Goal: Task Accomplishment & Management: Complete application form

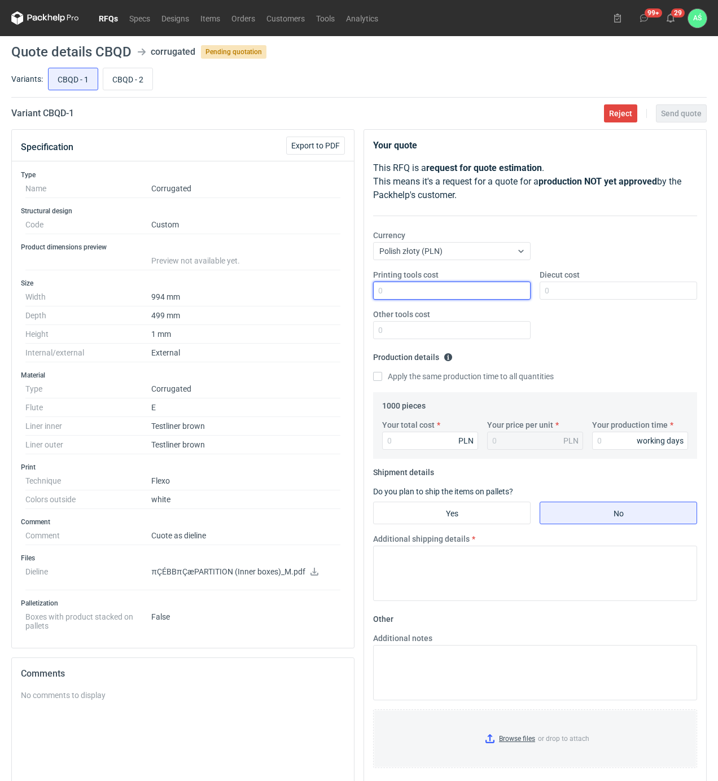
click at [515, 289] on input "Printing tools cost" at bounding box center [451, 291] width 157 height 18
type input "800"
type input "700"
type input "1500"
type input "1.5"
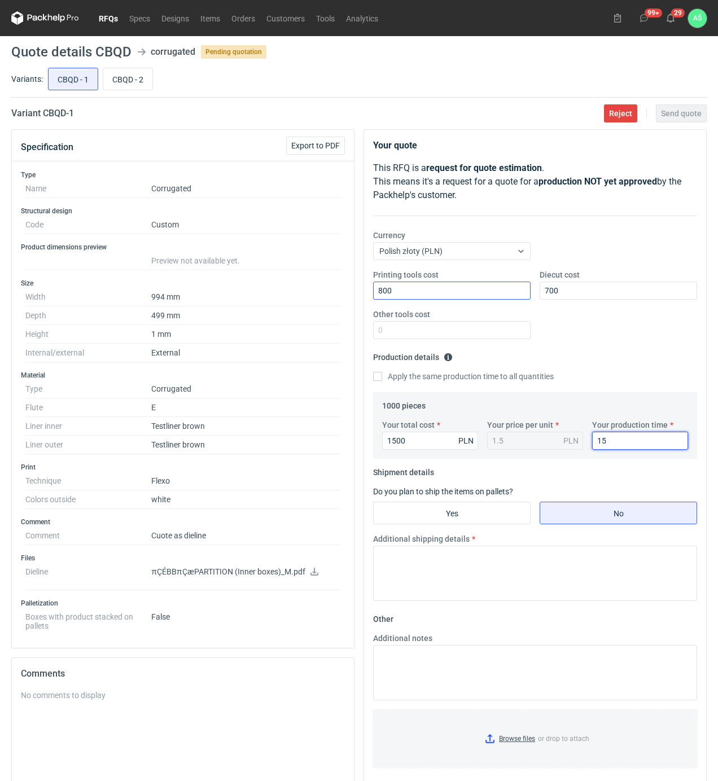
type input "15"
click at [472, 524] on label "Yes" at bounding box center [451, 513] width 157 height 23
click at [472, 524] on input "Yes" at bounding box center [451, 512] width 156 height 21
radio input "true"
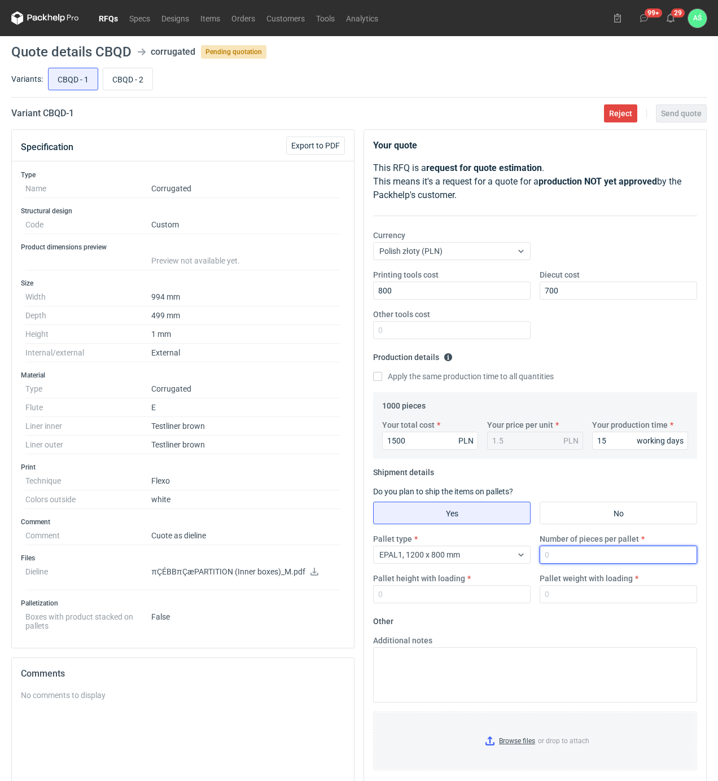
click at [575, 552] on input "Number of pieces per pallet" at bounding box center [617, 555] width 157 height 18
type input "1000"
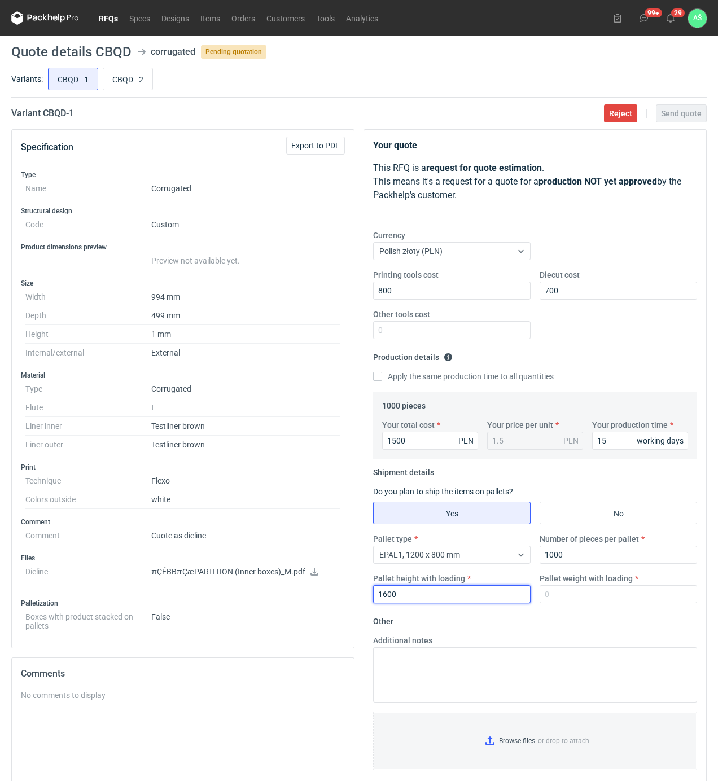
drag, startPoint x: 466, startPoint y: 597, endPoint x: 327, endPoint y: 599, distance: 138.8
click at [328, 599] on div "Specification Export to PDF Type Name Corrugated Structural design Code Custom …" at bounding box center [359, 528] width 704 height 799
type input "1800"
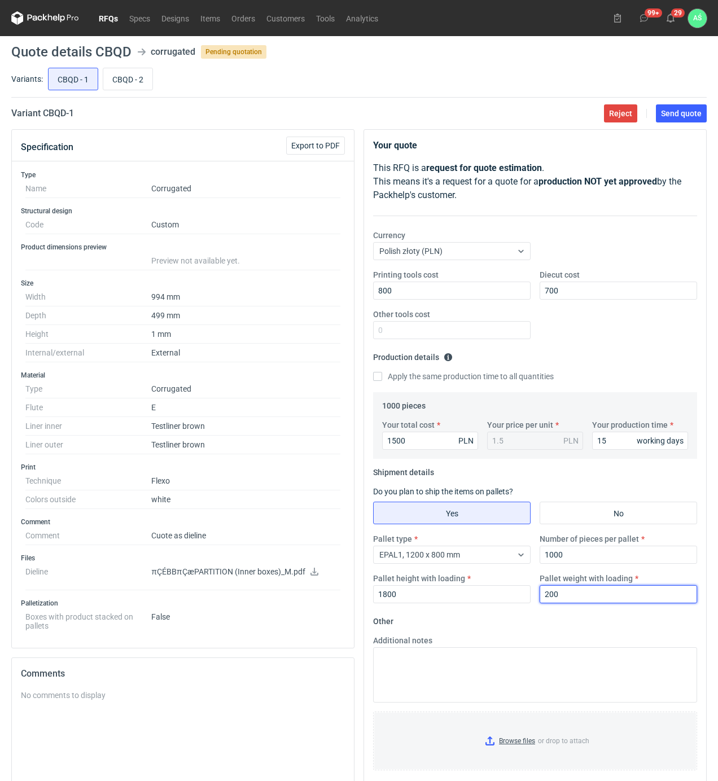
type input "200"
click at [504, 739] on input "Browse files or drop to attach" at bounding box center [535, 741] width 322 height 56
click at [673, 116] on span "Send quote" at bounding box center [681, 113] width 41 height 8
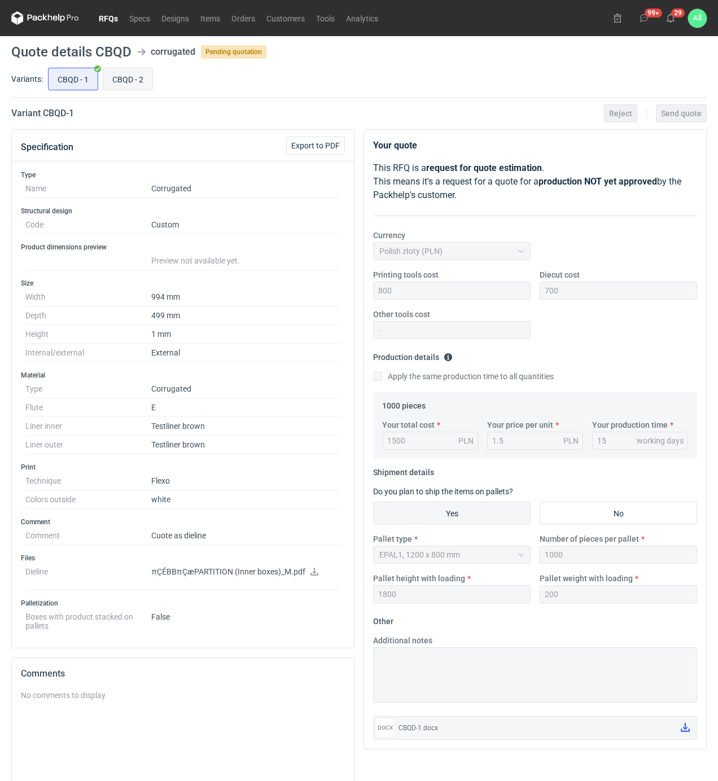
click at [140, 80] on input "CBQD - 2" at bounding box center [127, 78] width 49 height 21
radio input "true"
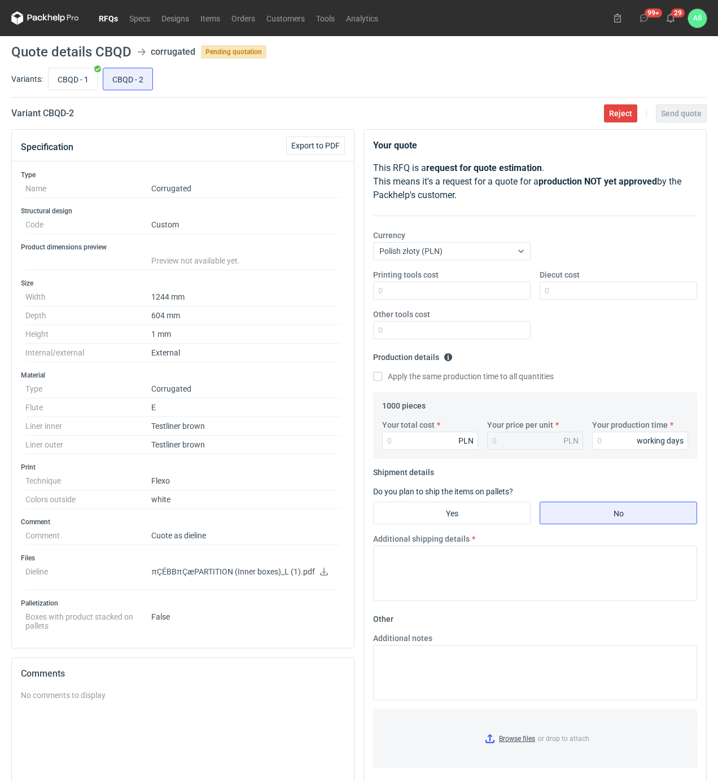
click at [320, 573] on icon at bounding box center [323, 572] width 9 height 8
click at [474, 289] on input "Printing tools cost" at bounding box center [451, 291] width 157 height 18
type input "1400"
type input "950"
type input "1960"
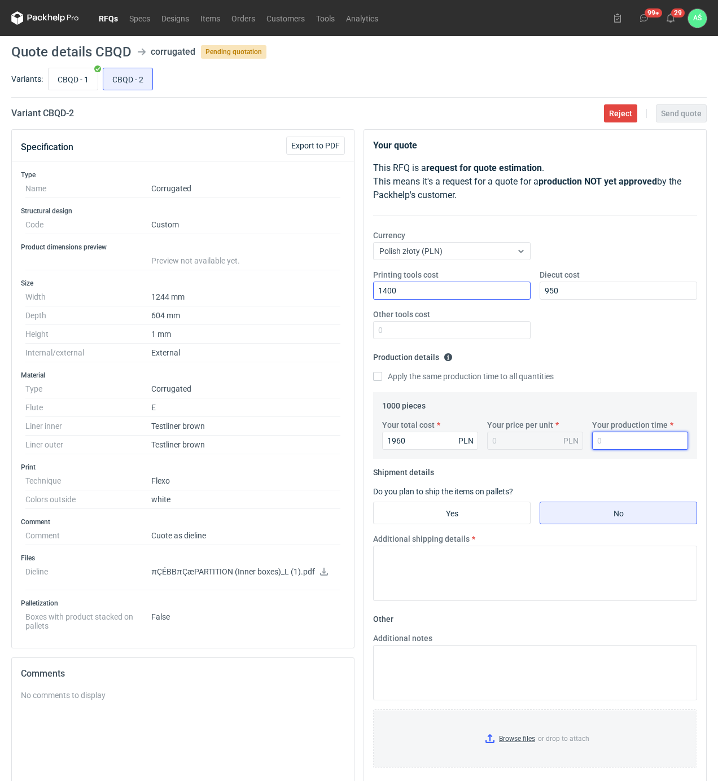
type input "1.96"
type input "15"
click at [477, 511] on input "Yes" at bounding box center [451, 512] width 156 height 21
radio input "true"
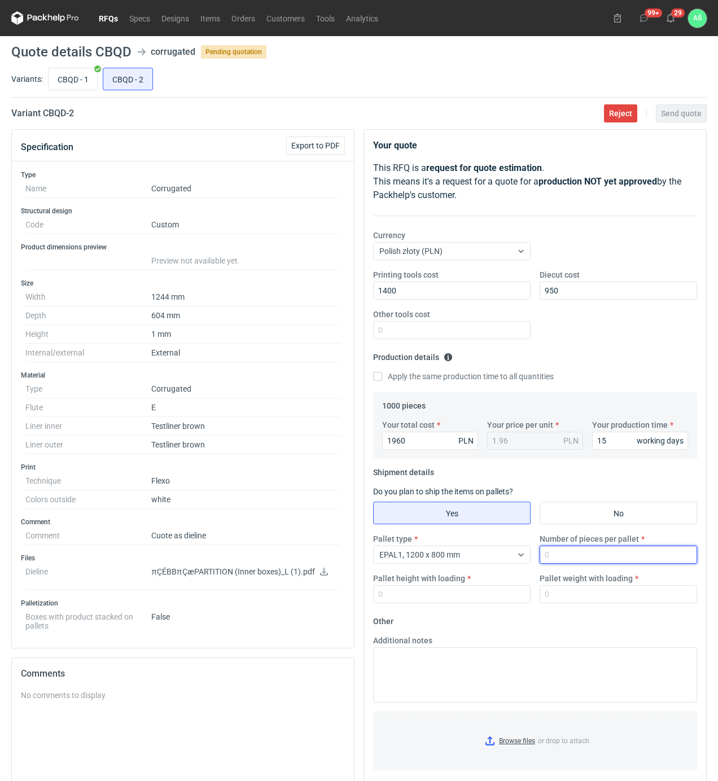
click at [554, 556] on input "Number of pieces per pallet" at bounding box center [617, 555] width 157 height 18
type input "1000"
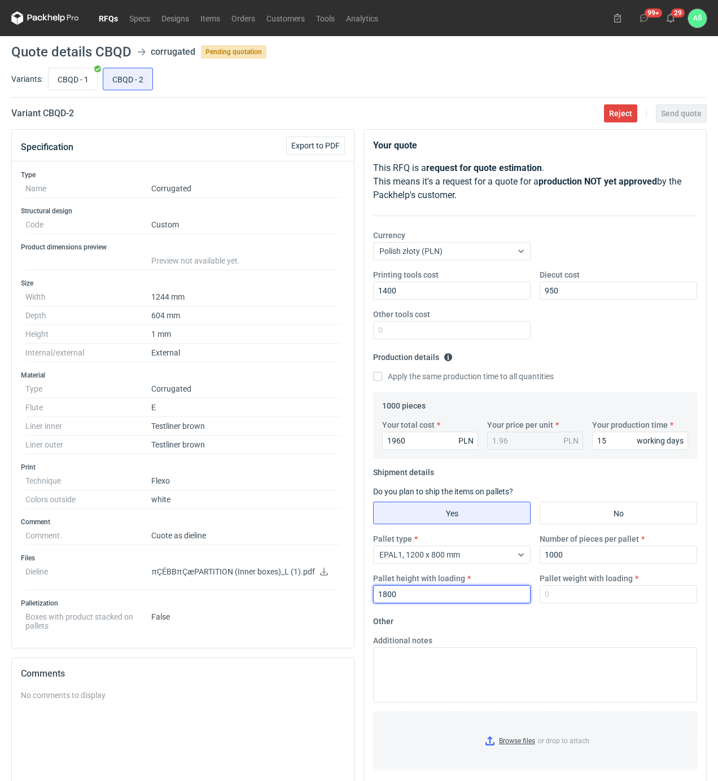
type input "1800"
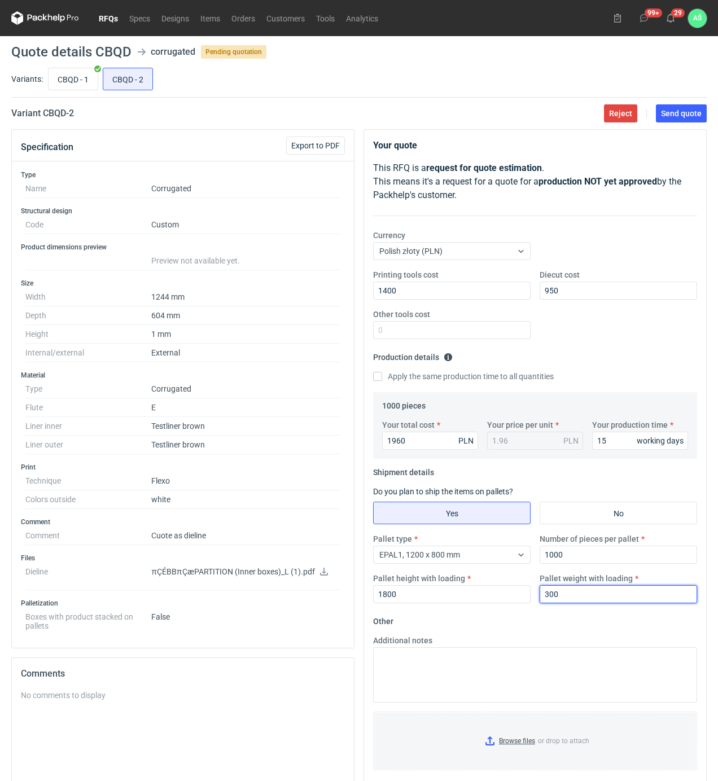
type input "300"
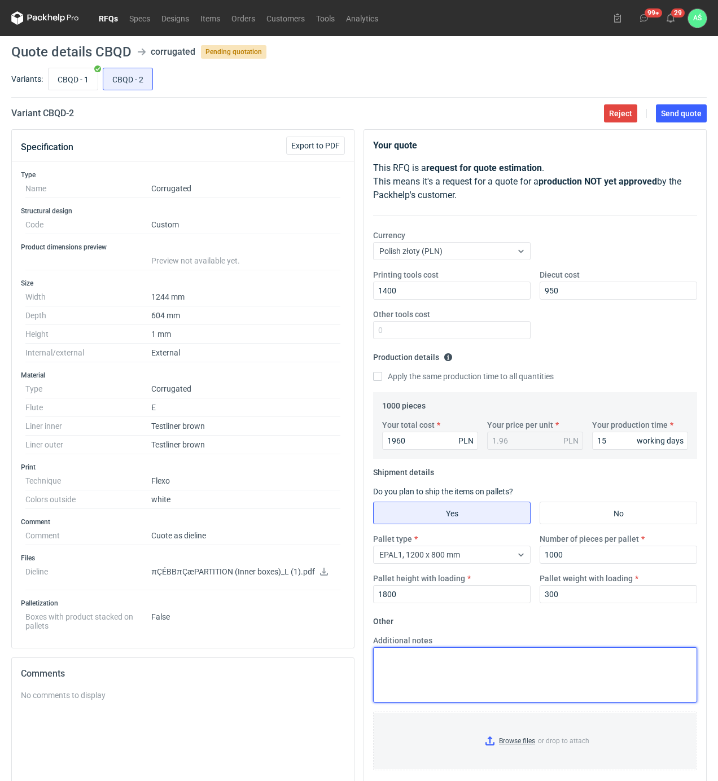
scroll to position [151, 0]
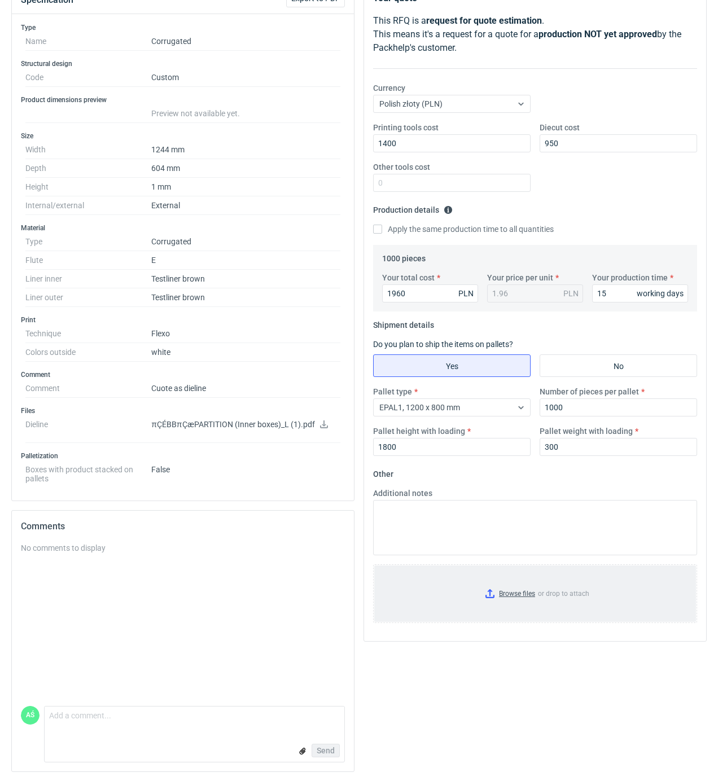
click at [526, 590] on input "Browse files or drop to attach" at bounding box center [535, 593] width 322 height 56
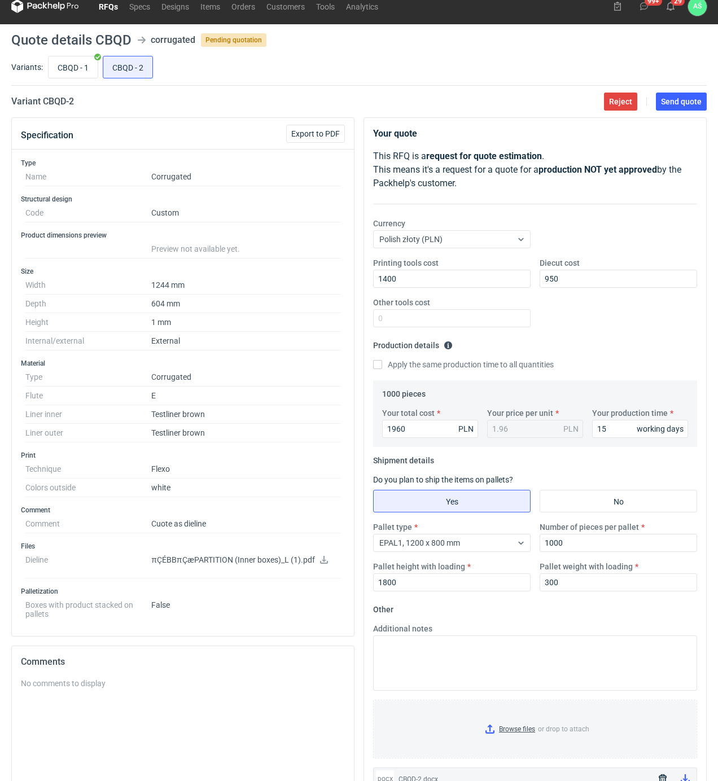
scroll to position [0, 0]
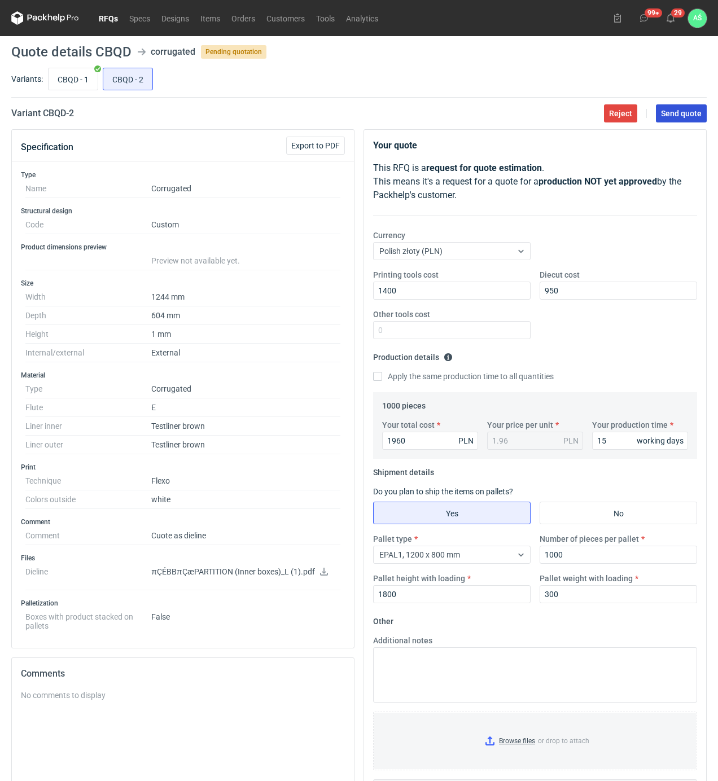
click at [678, 115] on span "Send quote" at bounding box center [681, 113] width 41 height 8
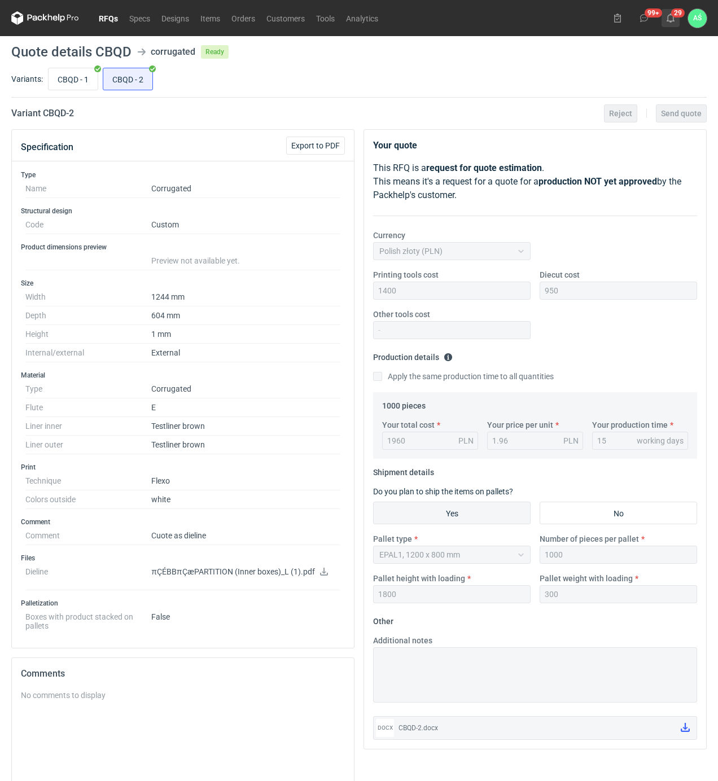
click at [672, 23] on button "29" at bounding box center [670, 18] width 18 height 18
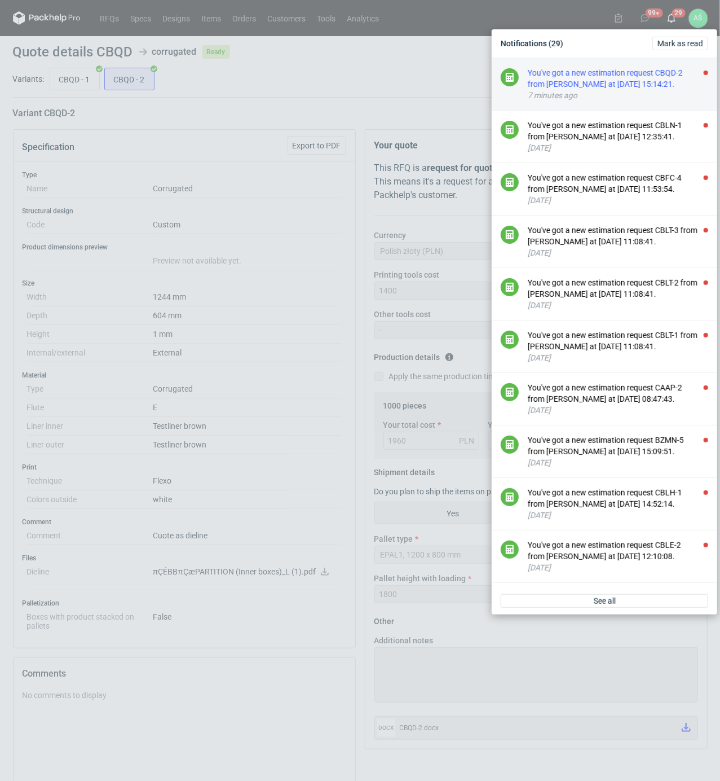
click at [659, 91] on div "7 minutes ago" at bounding box center [618, 95] width 181 height 11
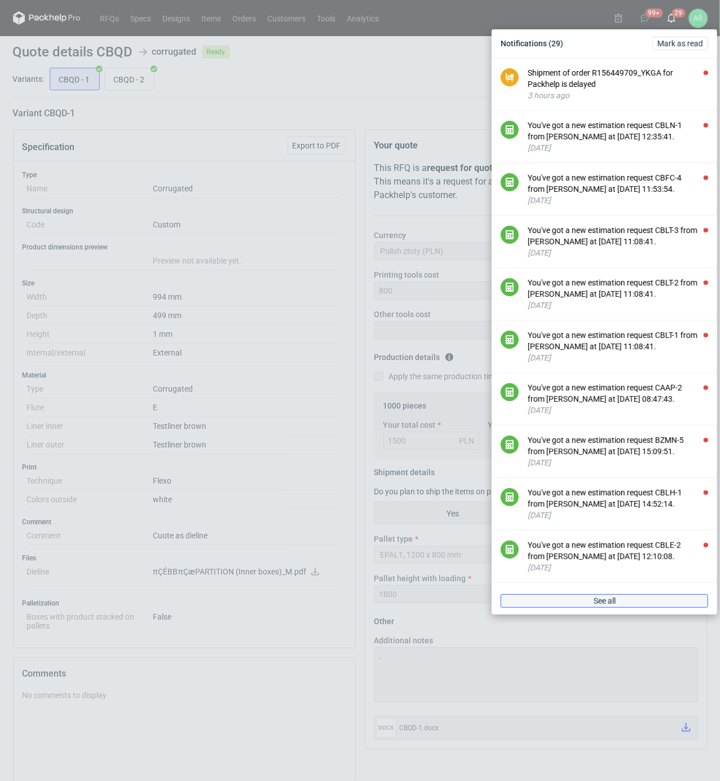
click at [595, 605] on span "See all" at bounding box center [605, 601] width 22 height 8
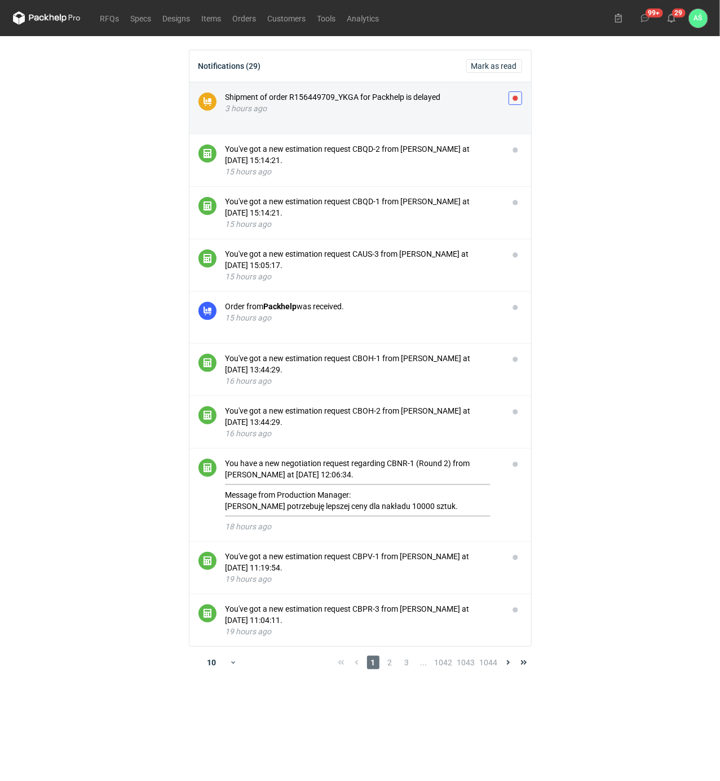
click at [517, 100] on button "button" at bounding box center [516, 98] width 14 height 14
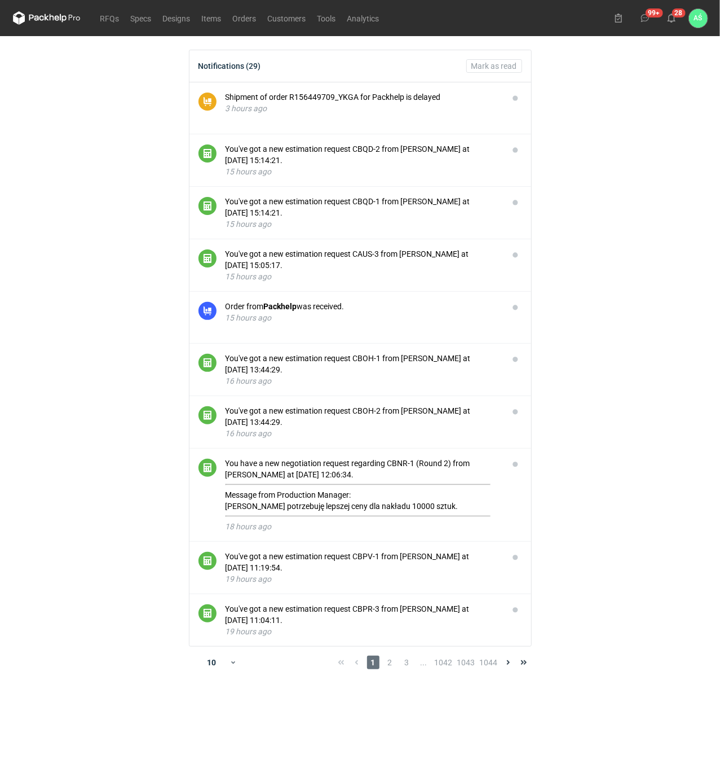
click at [594, 165] on main "Notifications (29) [PERSON_NAME] as read Shipment of order R156449709_YKGA for …" at bounding box center [360, 408] width 704 height 745
click at [630, 105] on main "Notifications (28) [PERSON_NAME] as read Shipment of order R156449709_YKGA for …" at bounding box center [360, 408] width 704 height 745
click at [106, 19] on link "RFQs" at bounding box center [110, 18] width 30 height 14
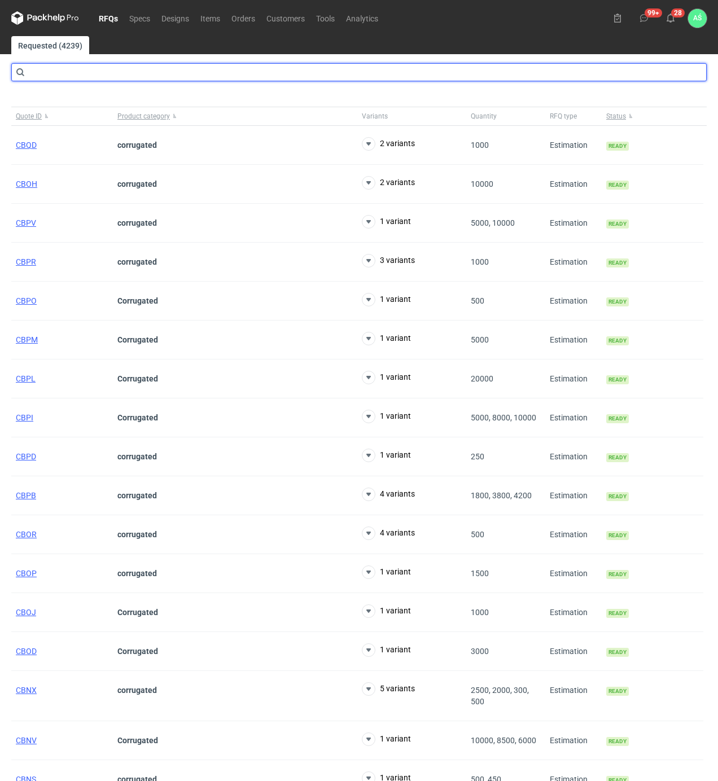
click at [74, 80] on input "text" at bounding box center [358, 72] width 695 height 18
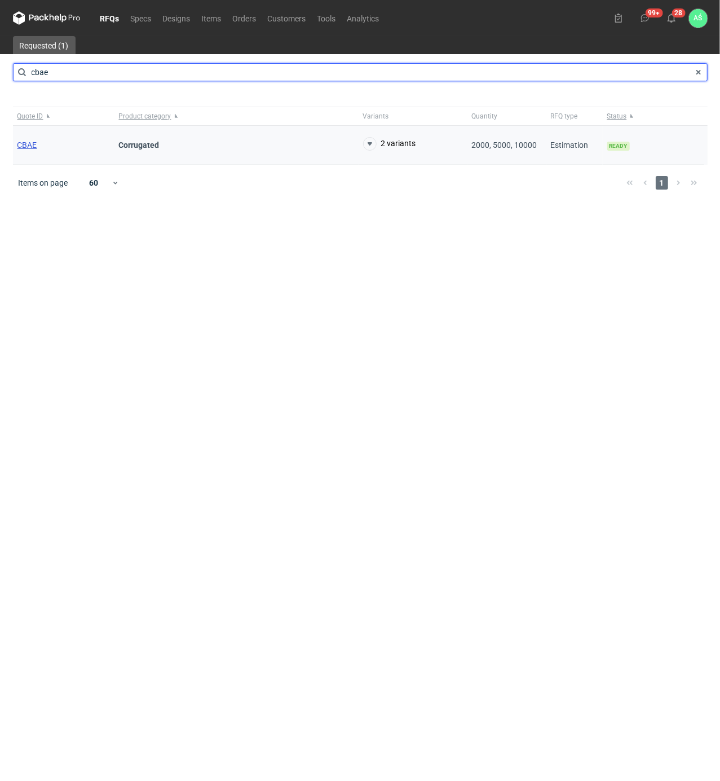
type input "cbae"
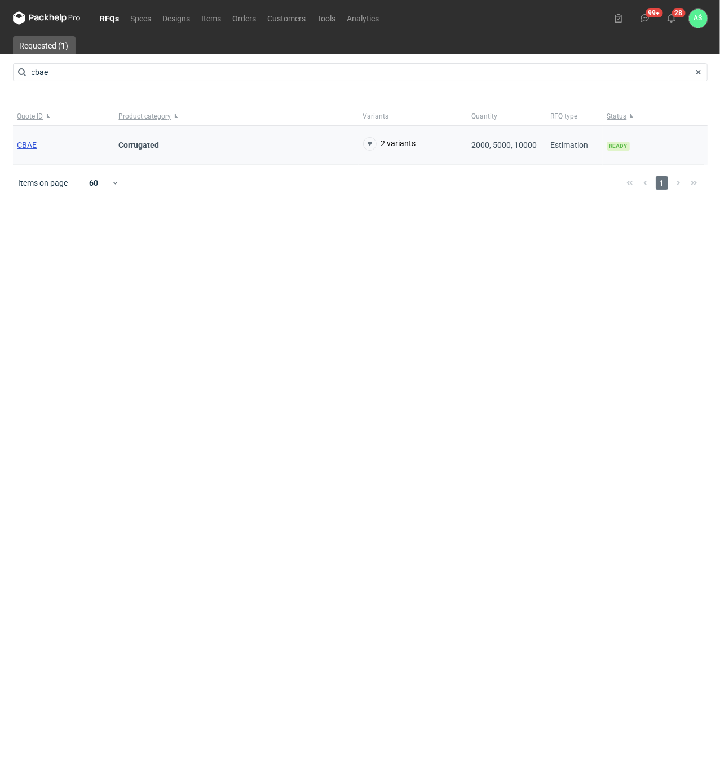
click at [24, 147] on span "CBAE" at bounding box center [27, 144] width 20 height 9
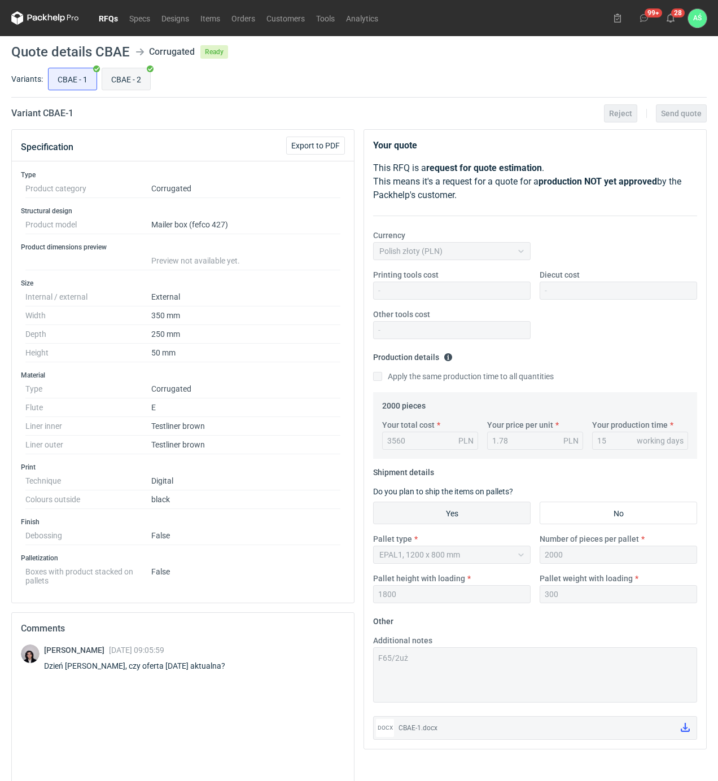
click at [129, 83] on input "CBAE - 2" at bounding box center [126, 78] width 48 height 21
radio input "true"
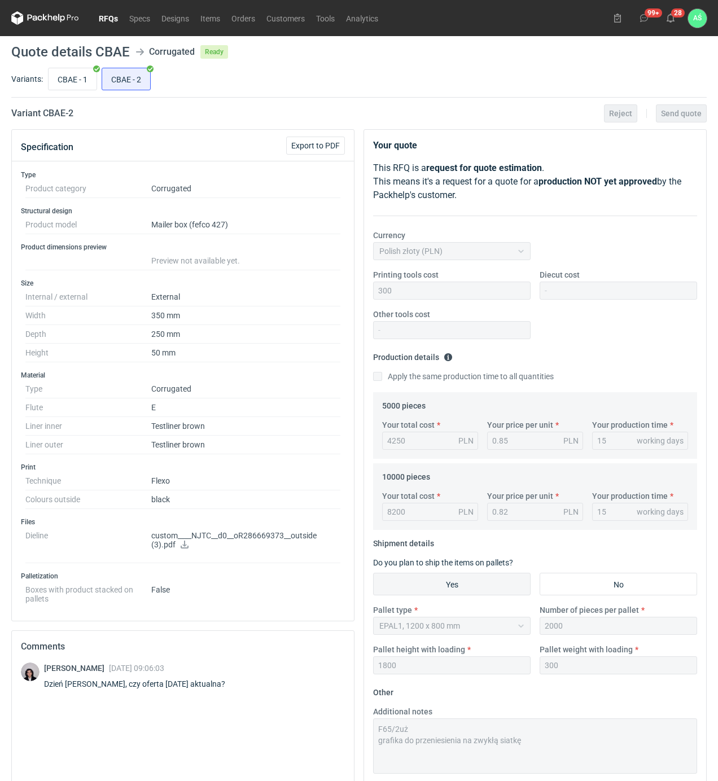
click at [185, 548] on icon at bounding box center [184, 544] width 9 height 8
click at [289, 84] on div "CBAE - 1 CBAE - 2" at bounding box center [376, 78] width 661 height 27
click at [669, 17] on icon at bounding box center [670, 18] width 9 height 9
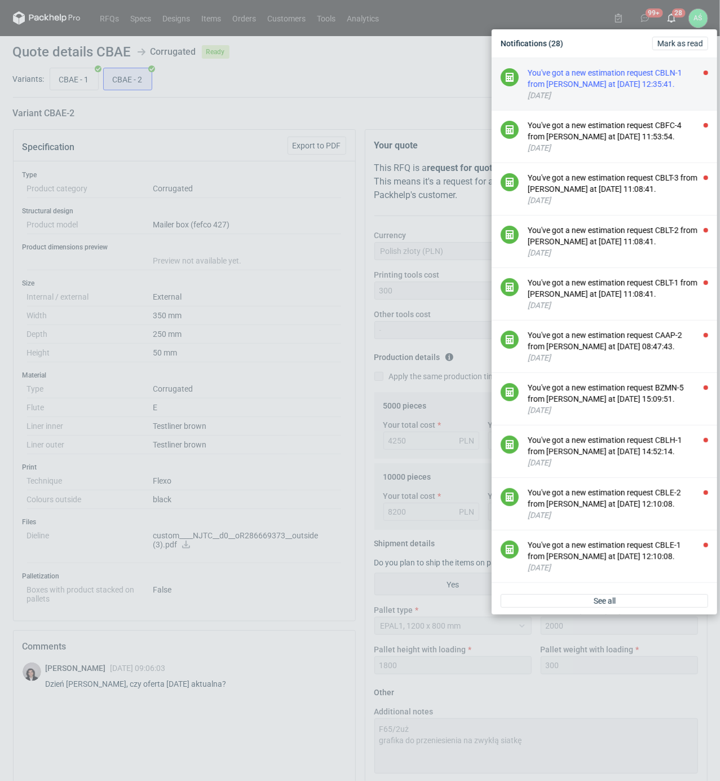
click at [651, 90] on div "You've got a new estimation request CBLN-1 from [PERSON_NAME] at [DATE] 12:35:4…" at bounding box center [618, 78] width 181 height 23
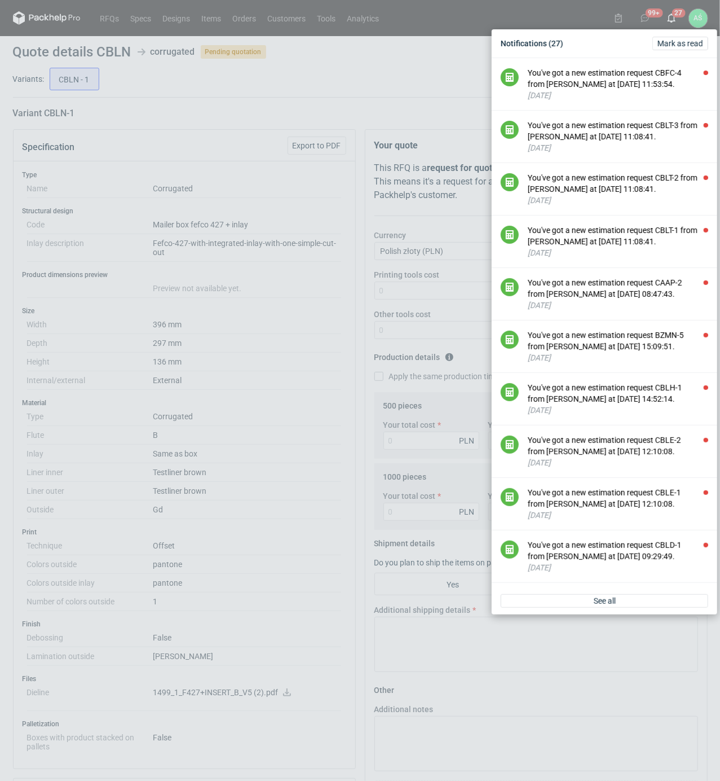
click at [228, 118] on div "Notifications (27) [PERSON_NAME] as read You've got a new estimation request CB…" at bounding box center [360, 390] width 720 height 781
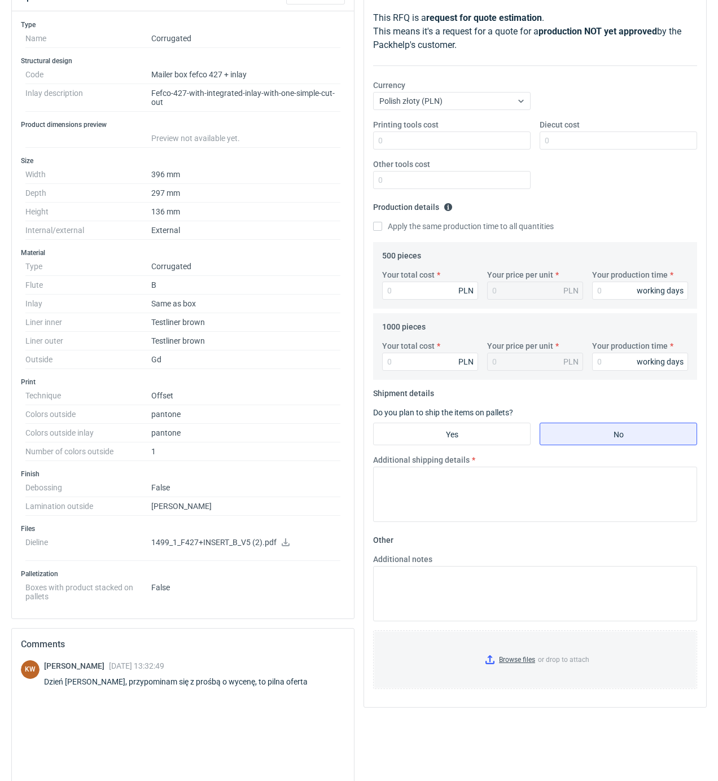
scroll to position [75, 0]
